Goal: Task Accomplishment & Management: Manage account settings

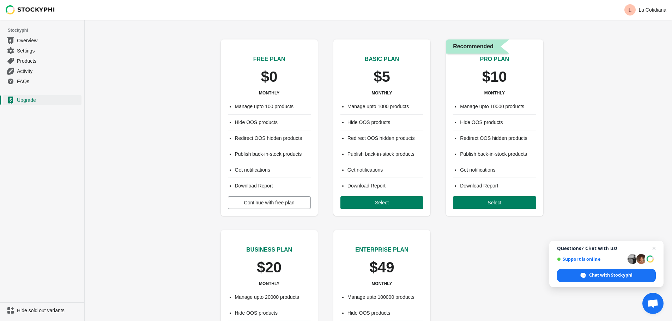
click at [270, 201] on span "Continue with free plan" at bounding box center [269, 203] width 50 height 6
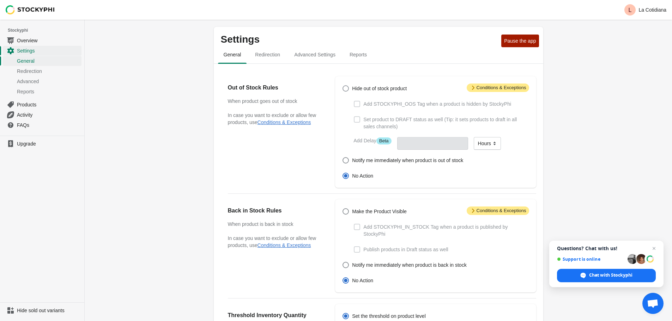
click at [346, 90] on span at bounding box center [346, 88] width 6 height 6
click at [343, 86] on input "Hide out of stock product" at bounding box center [343, 85] width 0 height 0
radio input "true"
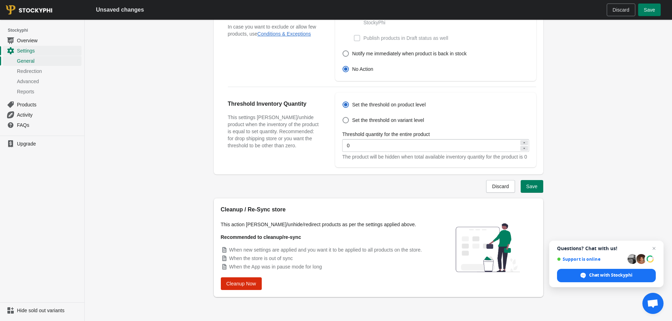
scroll to position [212, 0]
click at [537, 188] on span "Save" at bounding box center [531, 187] width 11 height 6
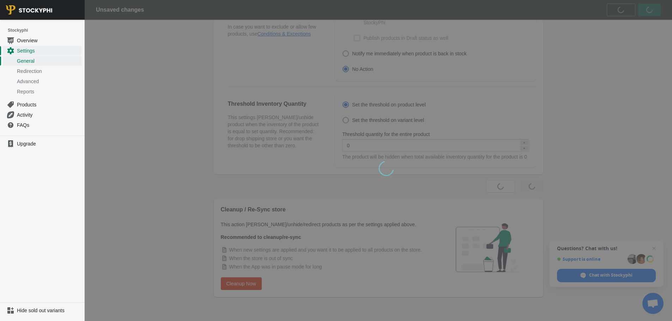
scroll to position [0, 0]
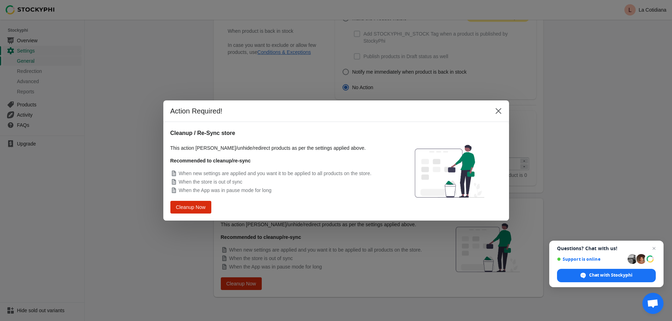
click at [187, 210] on span "Cleanup Now" at bounding box center [190, 208] width 29 height 6
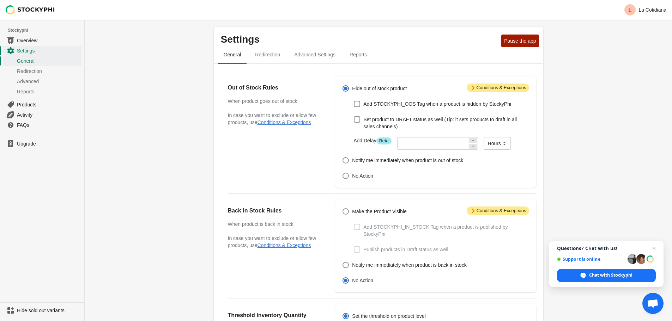
scroll to position [194, 0]
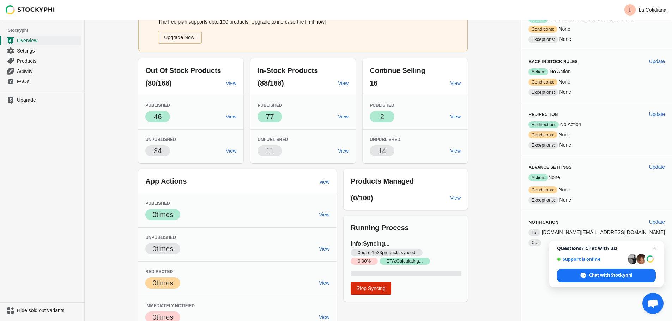
scroll to position [55, 0]
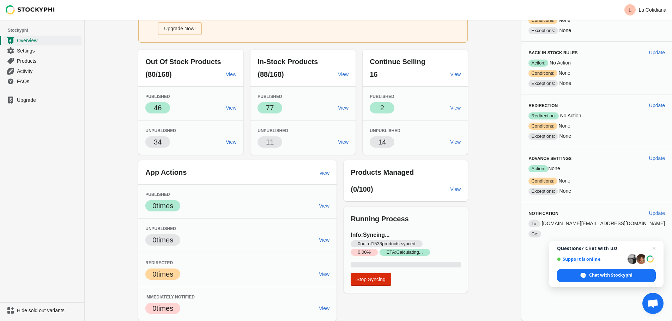
click at [21, 62] on span "Products" at bounding box center [48, 61] width 63 height 7
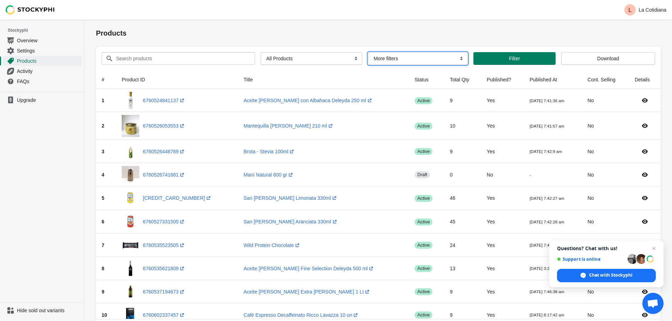
click at [441, 58] on select "More filters Delayed product hide" at bounding box center [418, 58] width 100 height 13
click at [333, 55] on select "All Products InStock InStock Published InStock Un-Published OOS OOS Published O…" at bounding box center [312, 58] width 102 height 13
click at [261, 52] on select "All Products InStock InStock Published InStock Un-Published OOS OOS Published O…" at bounding box center [312, 58] width 102 height 13
click at [523, 62] on button "Filter" at bounding box center [518, 58] width 79 height 13
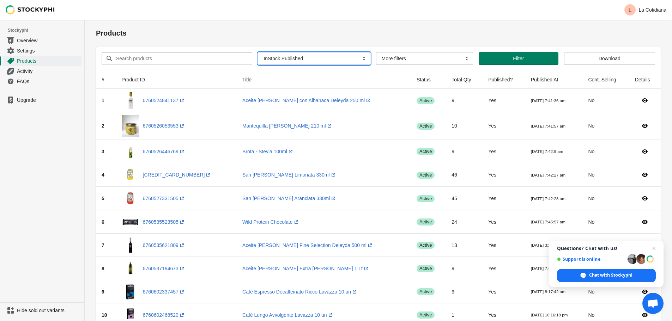
click at [297, 59] on select "All Products InStock InStock Published InStock Un-Published OOS OOS Published O…" at bounding box center [314, 58] width 112 height 13
select select "oos"
click at [259, 52] on select "All Products InStock InStock Published InStock Un-Published OOS OOS Published O…" at bounding box center [314, 58] width 112 height 13
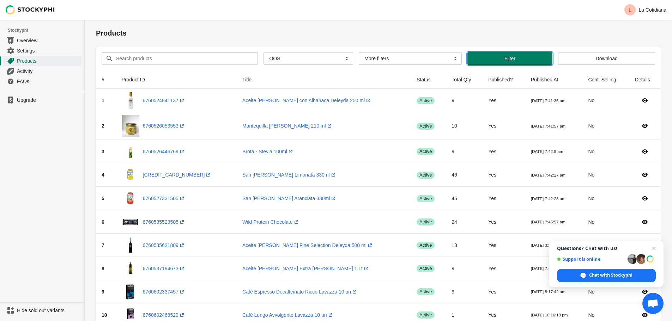
click at [495, 60] on span "Filter" at bounding box center [510, 59] width 74 height 6
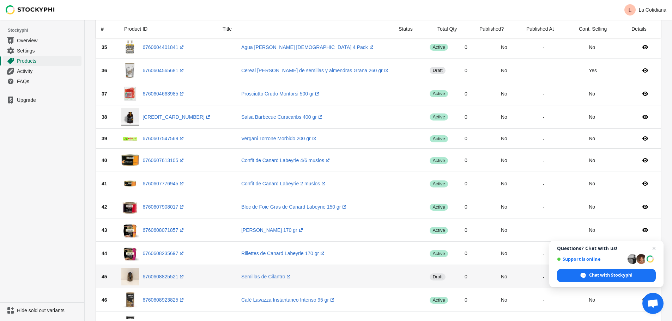
scroll to position [980, 0]
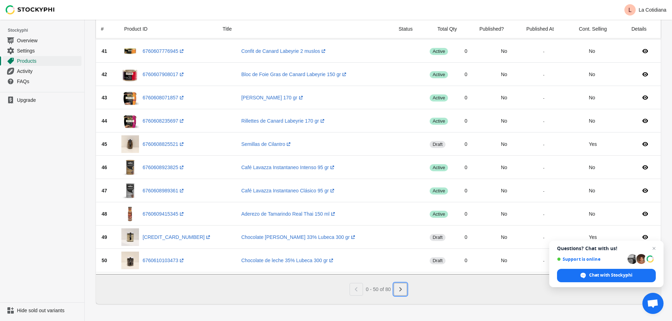
click at [399, 290] on icon "Next" at bounding box center [400, 289] width 7 height 7
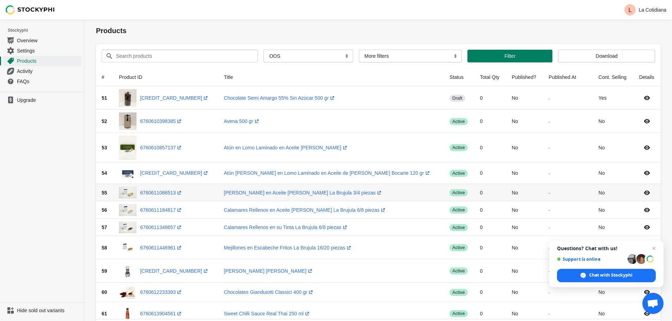
scroll to position [0, 0]
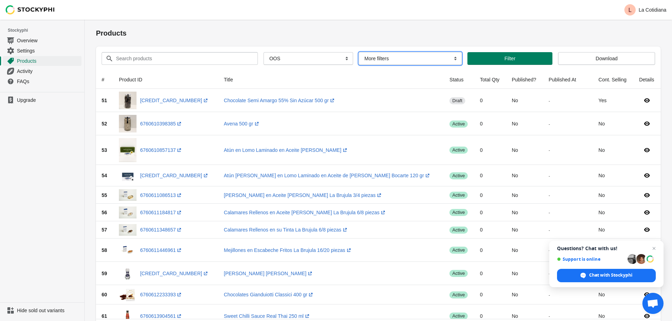
click at [433, 59] on select "More filters Delayed product hide" at bounding box center [410, 58] width 103 height 13
click at [359, 52] on select "More filters Delayed product hide" at bounding box center [410, 58] width 103 height 13
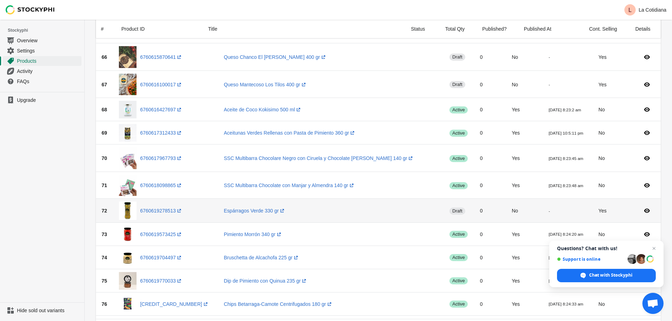
scroll to position [374, 0]
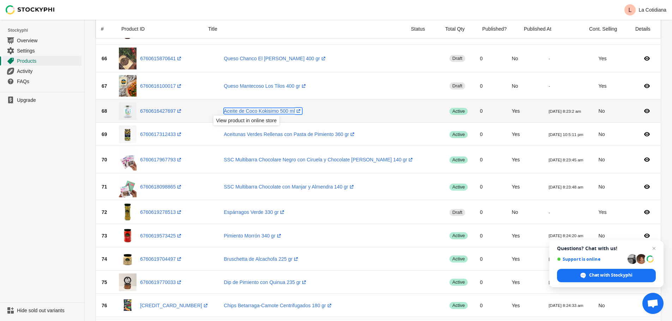
click at [295, 111] on icon at bounding box center [298, 111] width 7 height 7
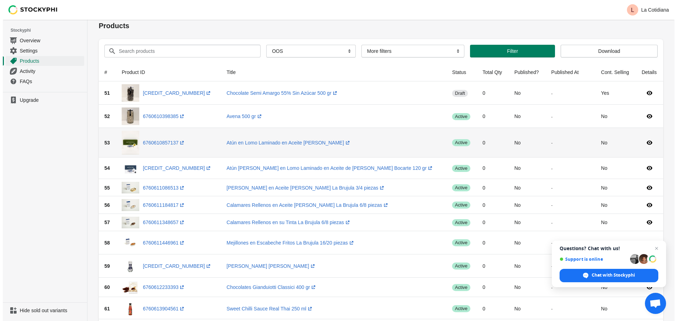
scroll to position [0, 0]
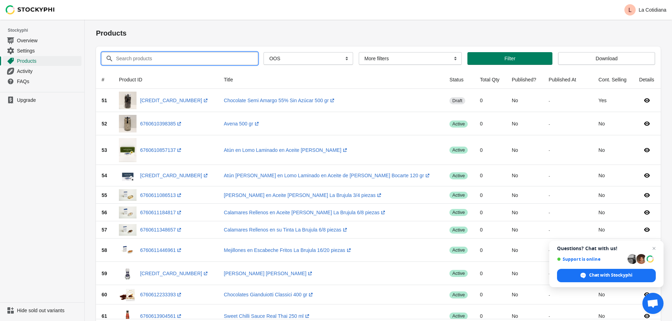
click at [157, 63] on input "Search products" at bounding box center [180, 58] width 129 height 13
type input "punta ganso"
click at [96, 20] on button "Submit" at bounding box center [106, 23] width 20 height 7
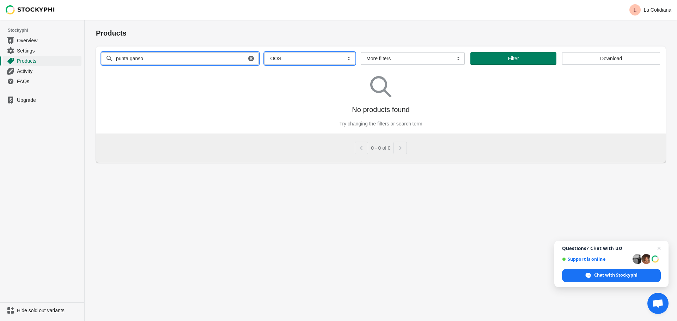
click at [288, 56] on select "All Products InStock InStock Published InStock Un-Published OOS OOS Published O…" at bounding box center [310, 58] width 91 height 13
select select
click at [265, 52] on select "All Products InStock InStock Published InStock Un-Published OOS OOS Published O…" at bounding box center [310, 58] width 91 height 13
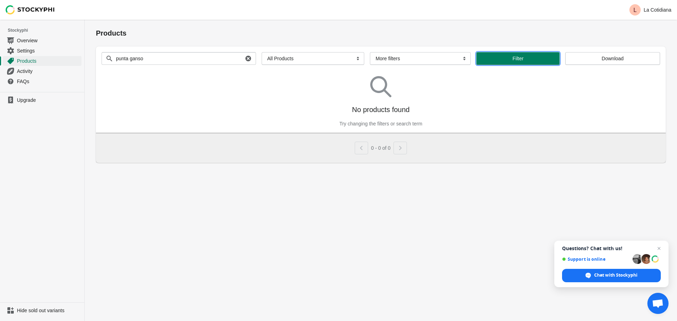
click at [530, 63] on button "Filter" at bounding box center [518, 58] width 83 height 13
click at [318, 56] on select "All Products InStock InStock Published InStock Un-Published OOS OOS Published O…" at bounding box center [313, 58] width 103 height 13
click at [262, 52] on select "All Products InStock InStock Published InStock Un-Published OOS OOS Published O…" at bounding box center [313, 58] width 103 height 13
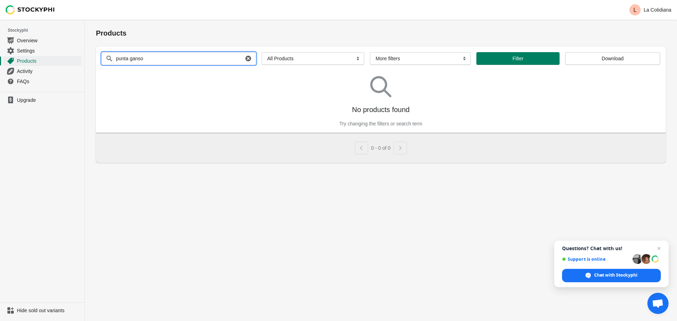
click at [176, 59] on input "punta ganso" at bounding box center [180, 58] width 128 height 13
type input "punta"
click at [513, 60] on span "Filter" at bounding box center [518, 59] width 11 height 6
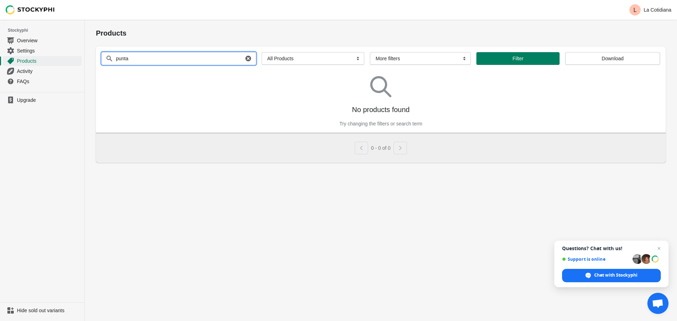
click at [186, 60] on input "punta" at bounding box center [180, 58] width 128 height 13
click at [246, 59] on icon "button" at bounding box center [249, 59] width 6 height 6
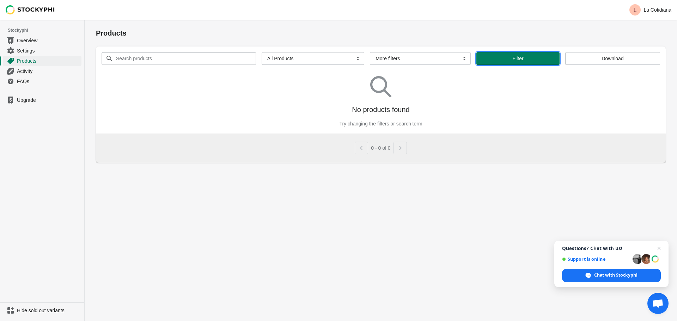
click at [507, 56] on span "Filter" at bounding box center [518, 59] width 72 height 6
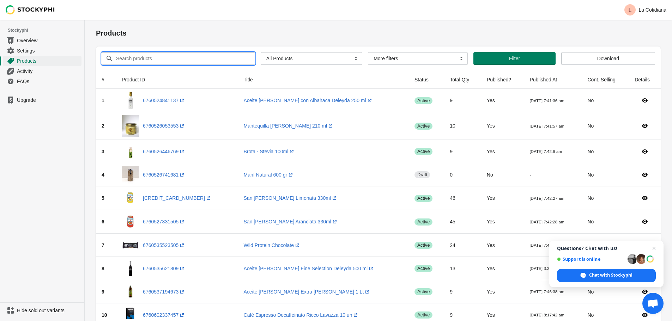
click at [131, 58] on input "Search products" at bounding box center [179, 58] width 127 height 13
type input "lavazza"
click at [96, 20] on button "Submit" at bounding box center [106, 23] width 20 height 7
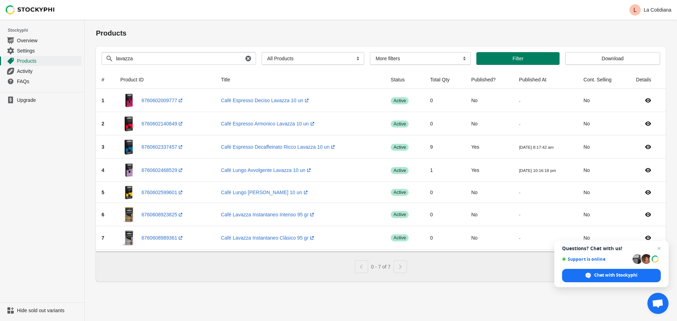
click at [20, 41] on span "Overview" at bounding box center [48, 40] width 63 height 7
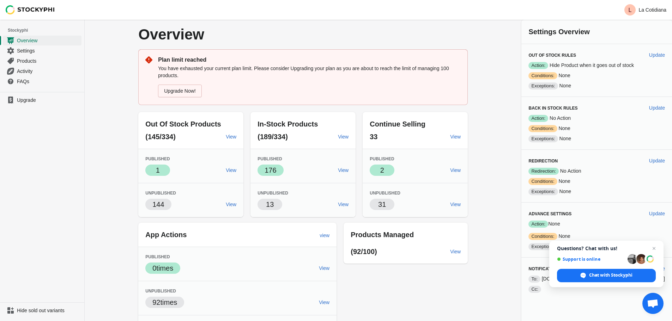
click at [461, 253] on span "View" at bounding box center [455, 252] width 11 height 6
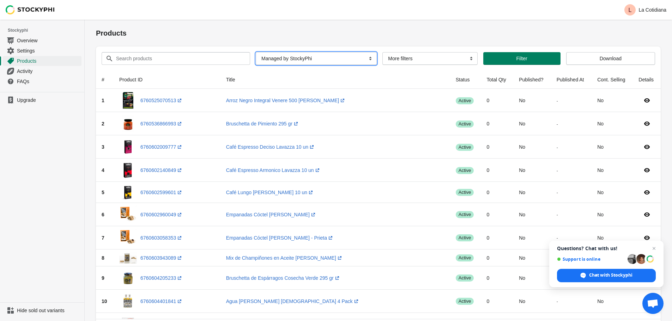
click at [346, 58] on select "All Products InStock InStock Published InStock Un-Published OOS OOS Published O…" at bounding box center [316, 58] width 121 height 13
click at [256, 52] on select "All Products InStock InStock Published InStock Un-Published OOS OOS Published O…" at bounding box center [316, 58] width 121 height 13
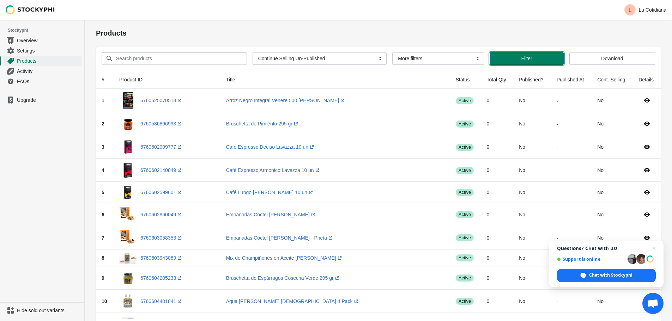
click at [533, 56] on span "Filter" at bounding box center [526, 59] width 63 height 6
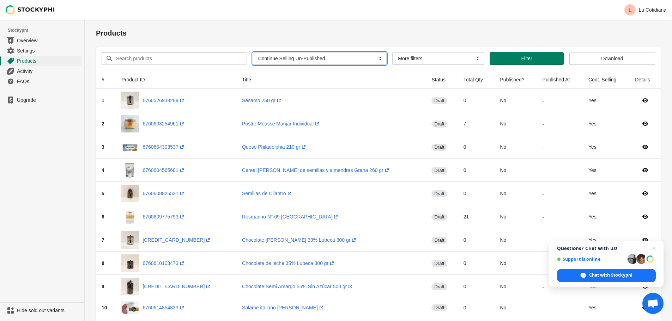
click at [318, 59] on select "All Products InStock InStock Published InStock Un-Published OOS OOS Published O…" at bounding box center [320, 58] width 134 height 13
select select "instock_unpublished"
click at [253, 52] on select "All Products InStock InStock Published InStock Un-Published OOS OOS Published O…" at bounding box center [320, 58] width 134 height 13
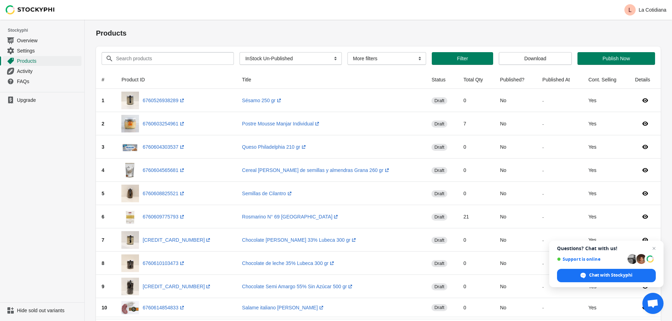
click at [444, 59] on span "Filter" at bounding box center [462, 59] width 50 height 6
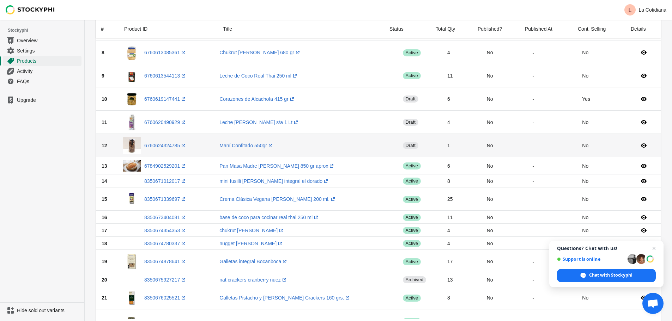
scroll to position [71, 0]
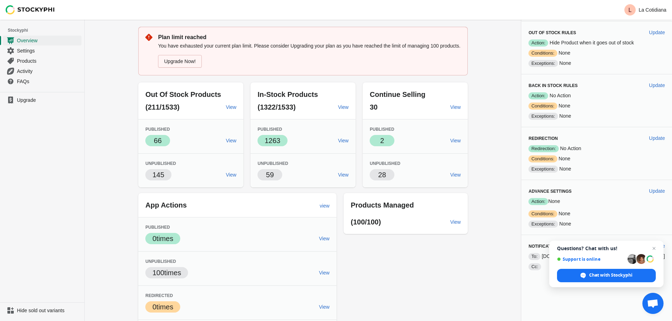
scroll to position [35, 0]
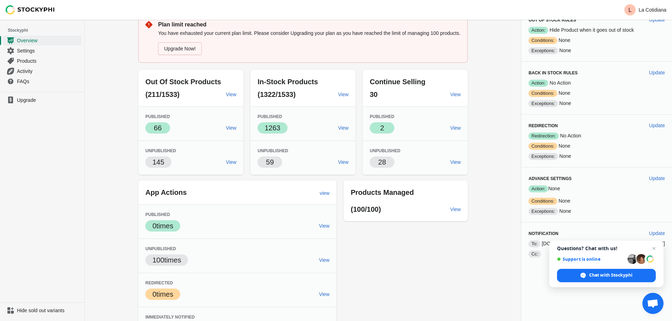
click at [236, 129] on span "View" at bounding box center [231, 128] width 11 height 6
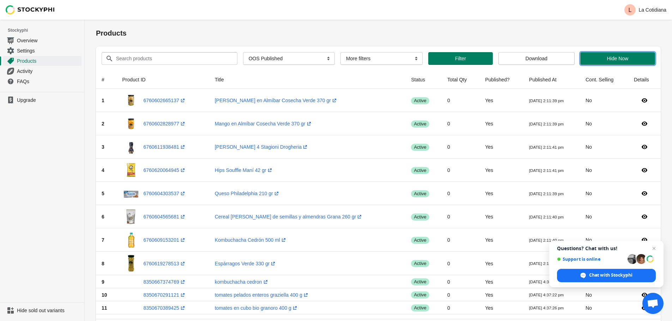
click at [615, 59] on span "Hide Now" at bounding box center [618, 59] width 22 height 6
click at [29, 72] on span "Activity" at bounding box center [48, 71] width 63 height 7
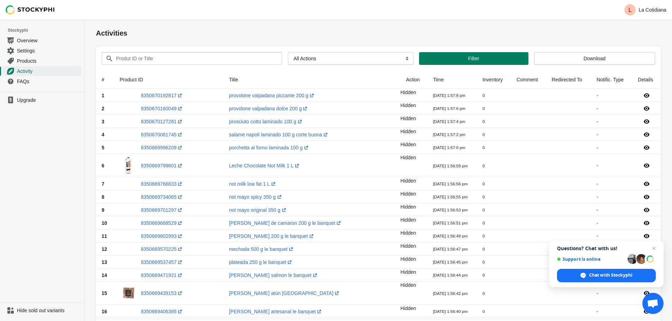
click at [26, 62] on span "Products" at bounding box center [48, 61] width 63 height 7
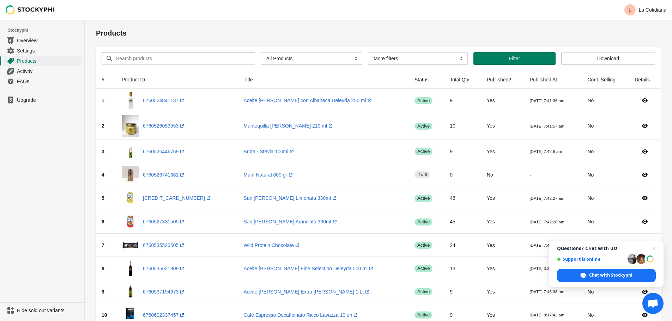
click at [22, 41] on span "Overview" at bounding box center [48, 40] width 63 height 7
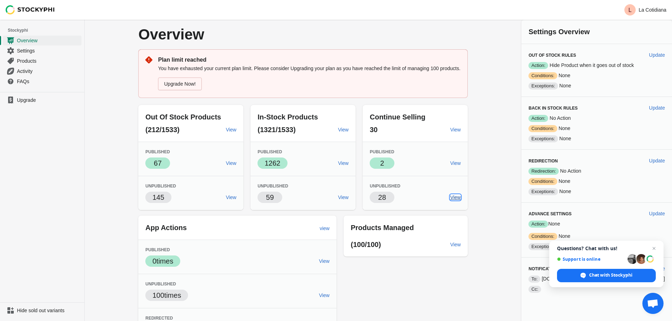
click at [461, 198] on span "View" at bounding box center [455, 198] width 11 height 6
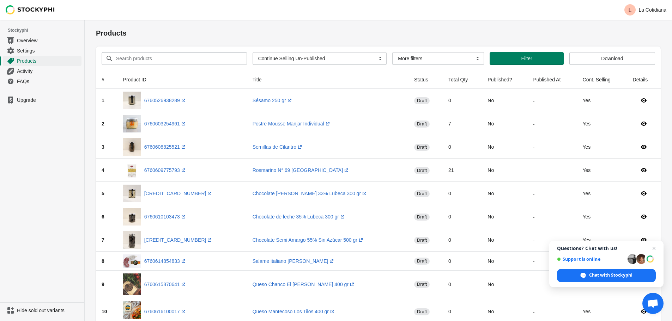
click at [26, 49] on span "Settings" at bounding box center [48, 50] width 63 height 7
click at [25, 42] on span "Overview" at bounding box center [48, 40] width 63 height 7
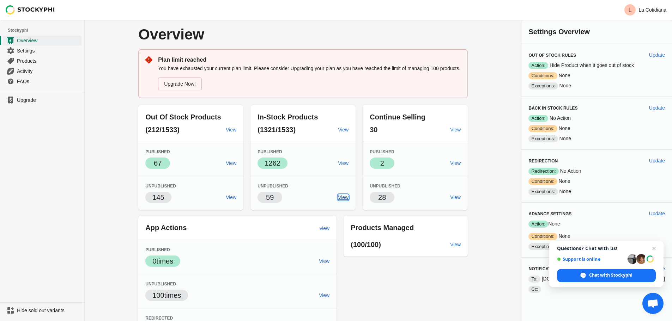
click at [349, 199] on span "View" at bounding box center [343, 198] width 11 height 6
